Goal: Find specific page/section: Find specific page/section

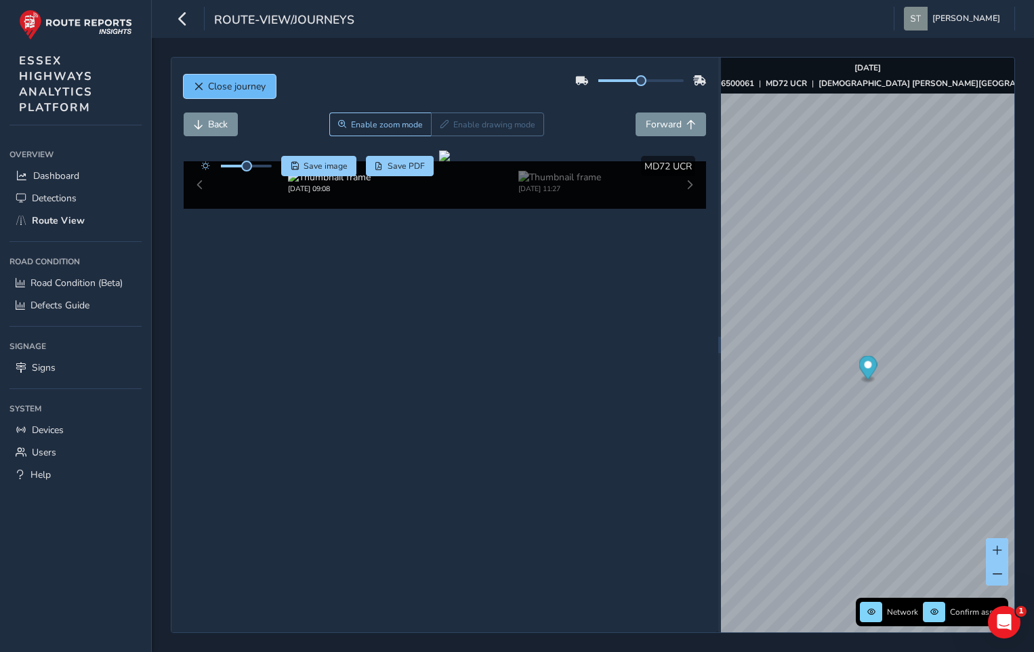
click at [225, 79] on button "Close journey" at bounding box center [230, 87] width 92 height 24
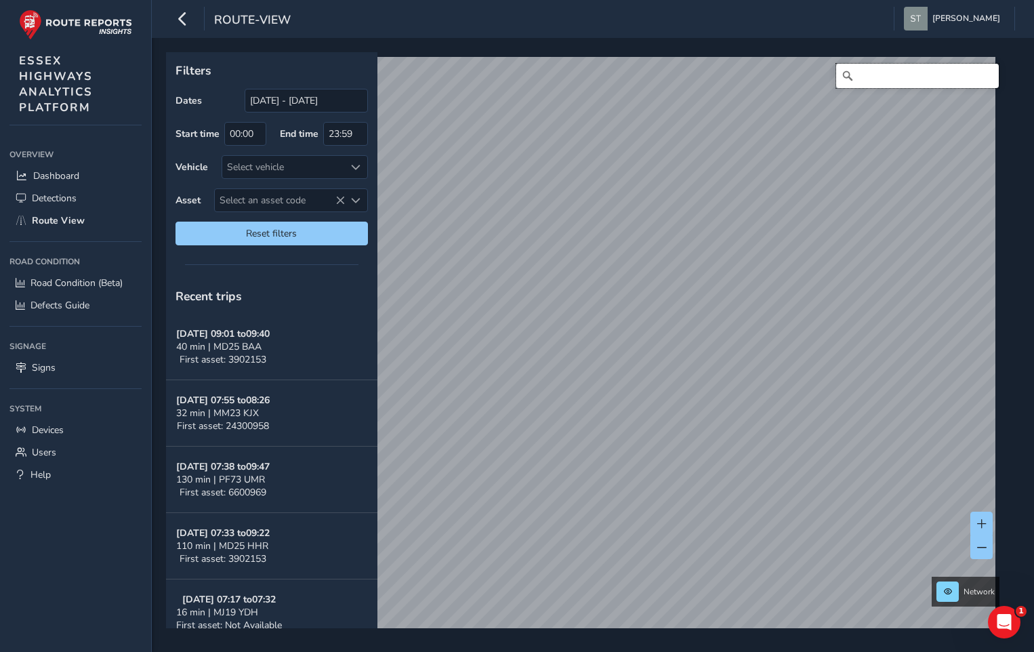
click at [862, 76] on input "Search" at bounding box center [917, 76] width 163 height 24
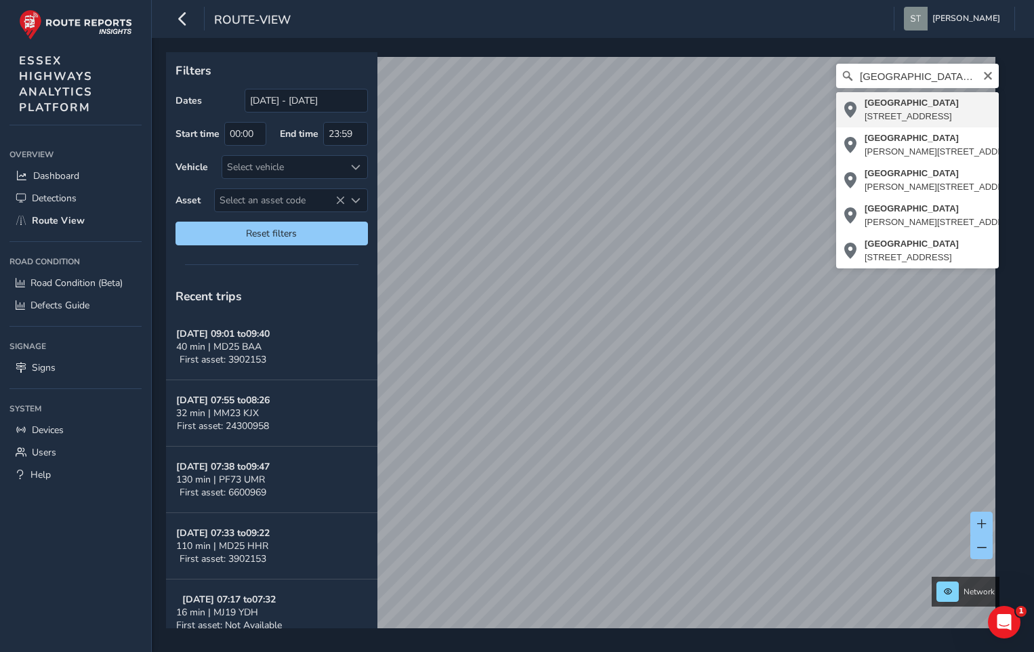
type input "[STREET_ADDRESS]"
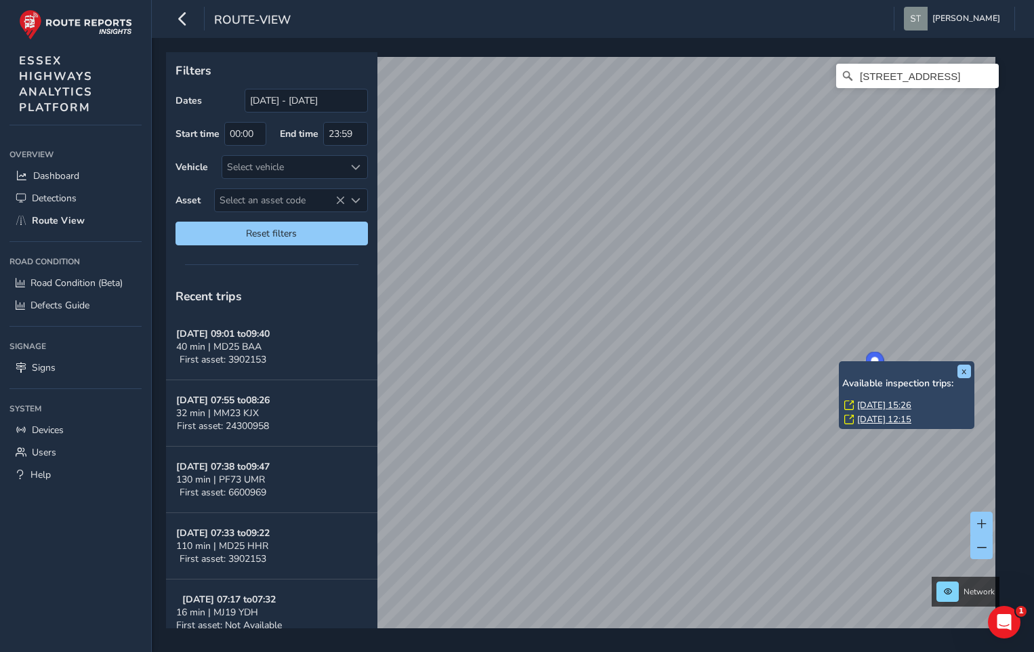
click at [863, 406] on link "[DATE] 15:26" at bounding box center [884, 405] width 54 height 12
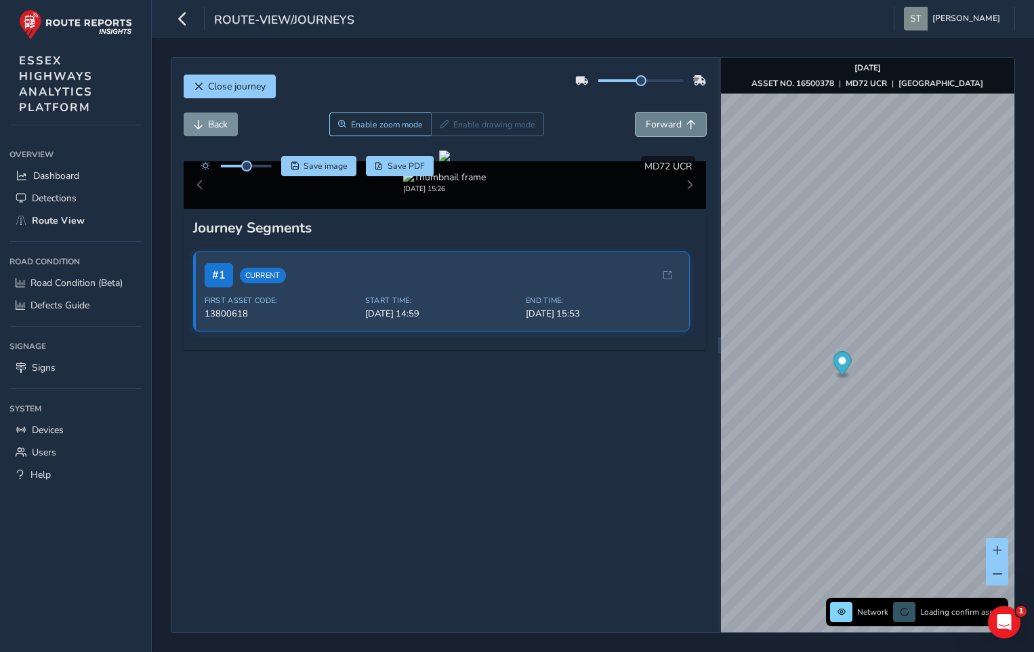
click at [653, 127] on span "Forward" at bounding box center [664, 124] width 36 height 13
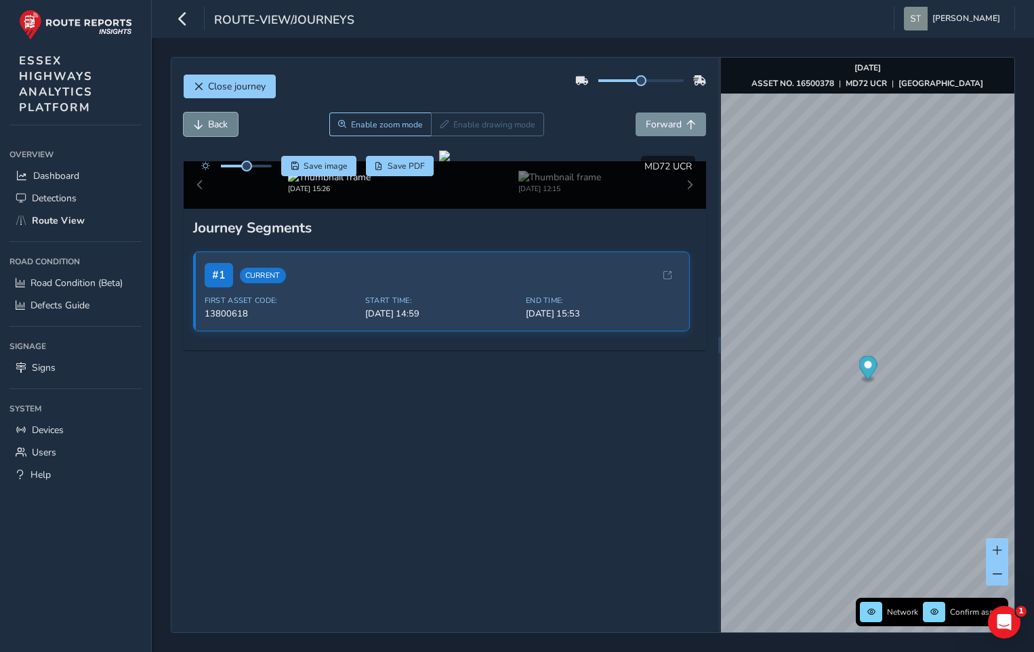
click at [204, 127] on button "Back" at bounding box center [211, 124] width 54 height 24
